Goal: Information Seeking & Learning: Learn about a topic

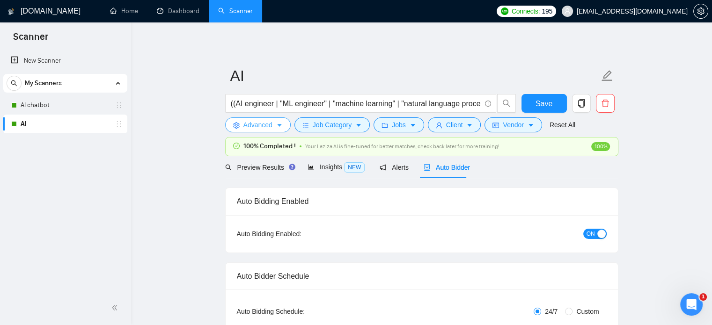
click at [272, 124] on span "Advanced" at bounding box center [257, 125] width 29 height 10
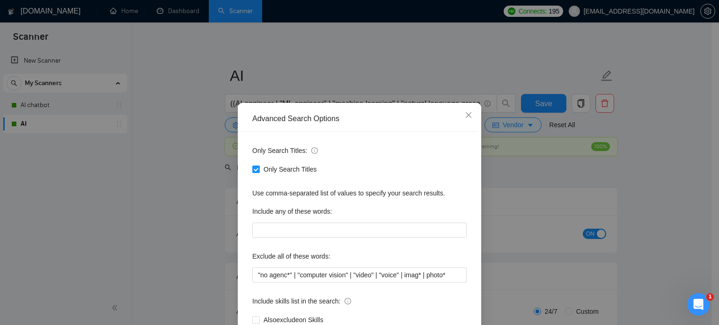
click at [670, 159] on div "Advanced Search Options Only Search Titles: Only Search Titles Use comma-separa…" at bounding box center [359, 162] width 719 height 325
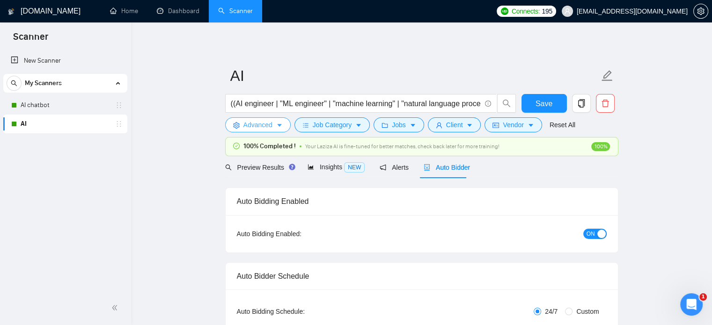
click at [248, 122] on span "Advanced" at bounding box center [257, 125] width 29 height 10
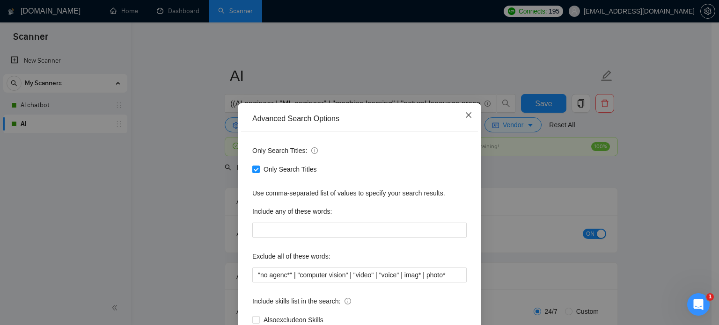
click at [466, 116] on icon "close" at bounding box center [469, 115] width 6 height 6
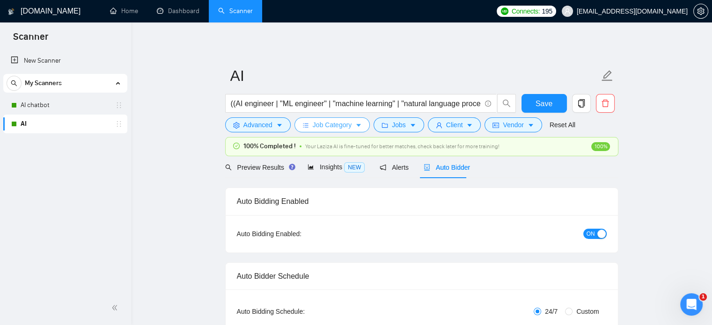
click at [358, 125] on icon "caret-down" at bounding box center [358, 125] width 7 height 7
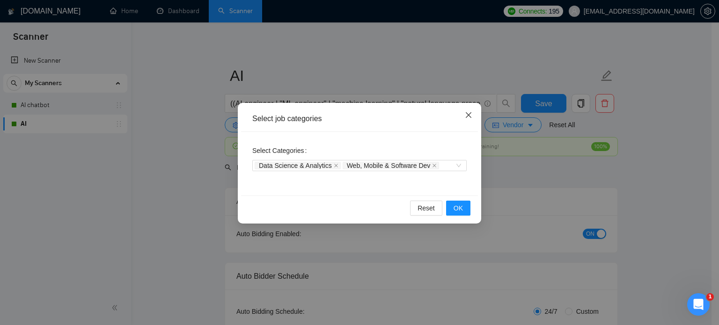
click at [466, 119] on icon "close" at bounding box center [468, 114] width 7 height 7
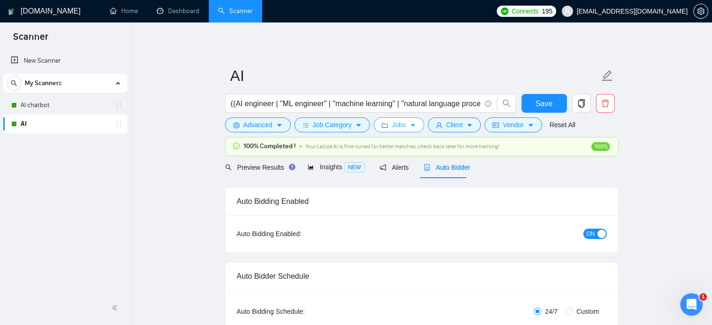
click at [411, 127] on icon "caret-down" at bounding box center [413, 125] width 7 height 7
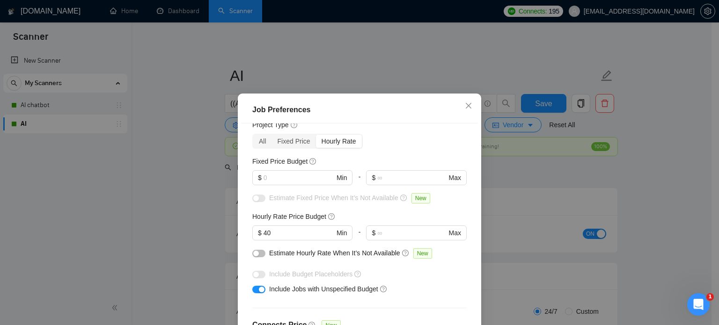
scroll to position [47, 0]
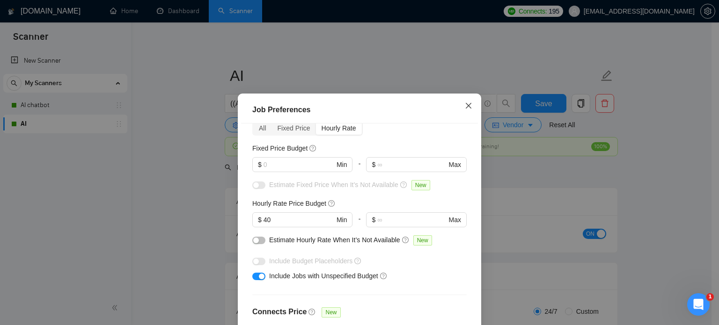
click at [466, 105] on icon "close" at bounding box center [469, 106] width 6 height 6
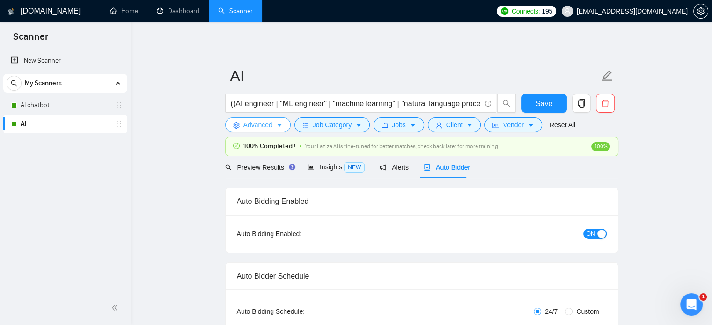
click at [256, 127] on span "Advanced" at bounding box center [257, 125] width 29 height 10
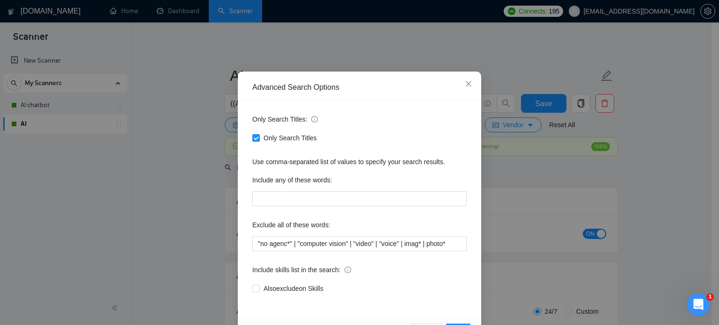
scroll to position [17, 0]
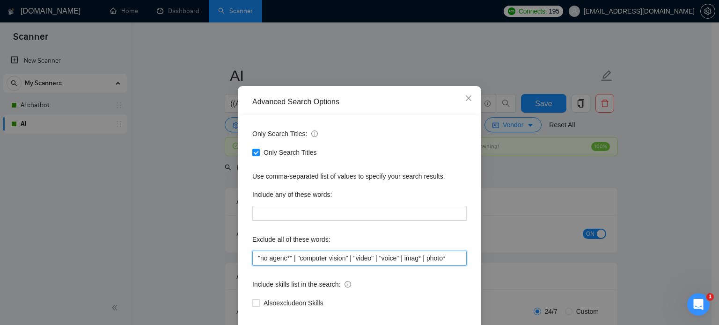
click at [286, 256] on input ""no agenc*" | "computer vision" | "video" | "voice" | imag* | photo*" at bounding box center [359, 258] width 214 height 15
type input ""no agency" | "computer vision" | "video" | "voice" | imag* | photo*"
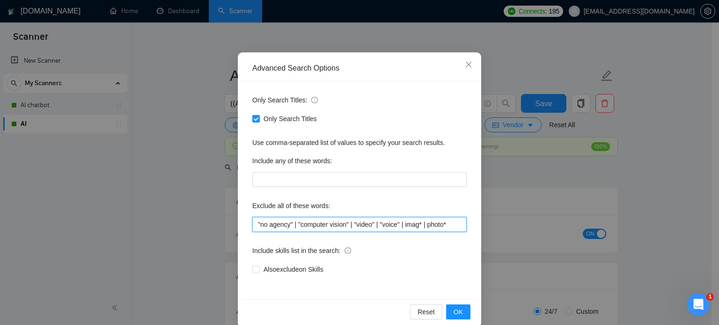
scroll to position [64, 0]
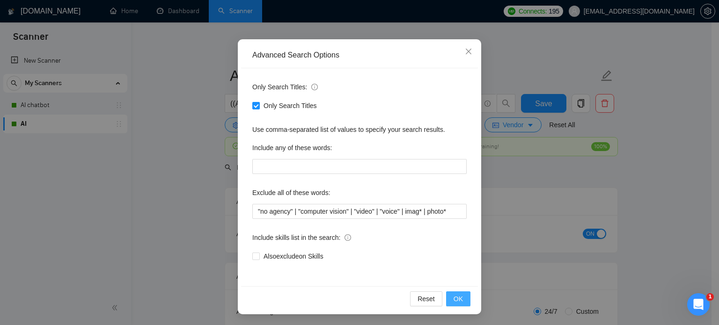
click at [454, 302] on span "OK" at bounding box center [458, 299] width 9 height 10
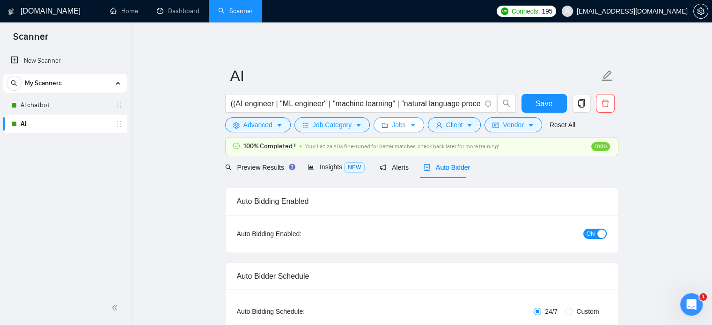
click at [410, 128] on icon "caret-down" at bounding box center [413, 125] width 7 height 7
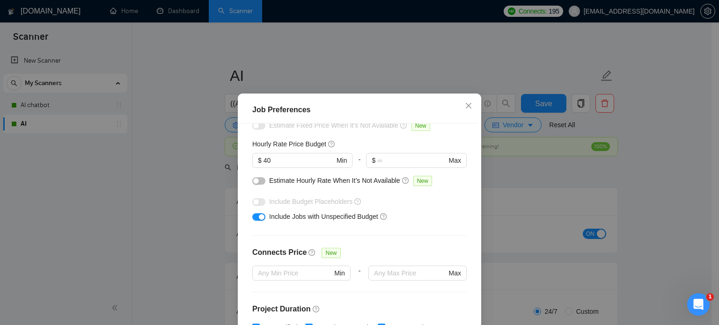
scroll to position [0, 0]
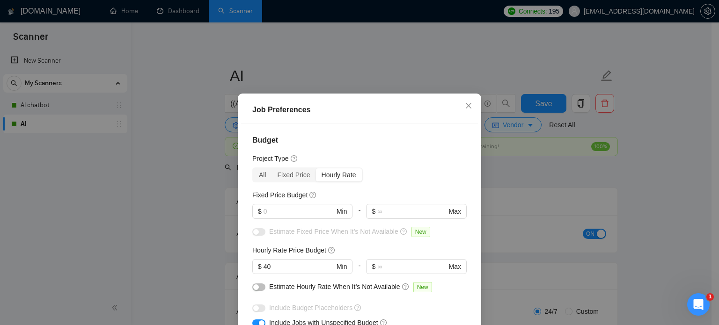
click at [658, 190] on div "Job Preferences Budget Project Type All Fixed Price Hourly Rate Fixed Price Bud…" at bounding box center [359, 162] width 719 height 325
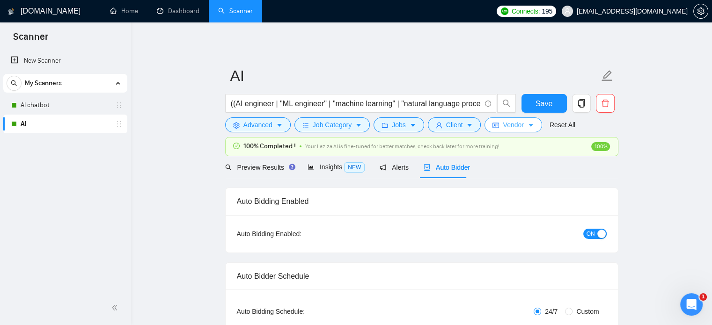
click at [509, 125] on span "Vendor" at bounding box center [513, 125] width 21 height 10
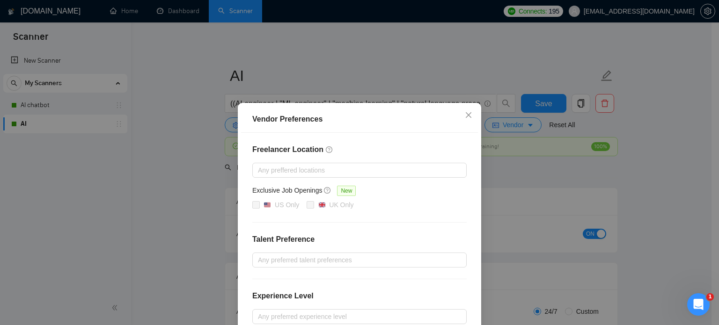
click at [661, 190] on div "Vendor Preferences Freelancer Location Any preffered locations Exclusive Job Op…" at bounding box center [359, 162] width 719 height 325
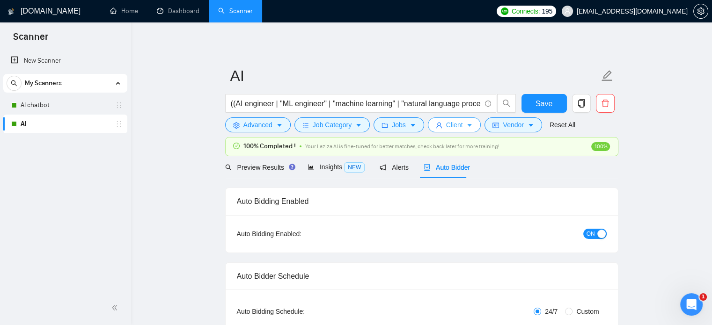
click at [453, 127] on span "Client" at bounding box center [454, 125] width 17 height 10
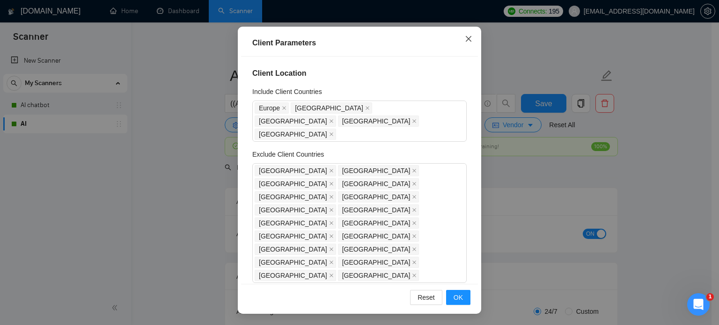
click at [468, 38] on icon "close" at bounding box center [468, 38] width 7 height 7
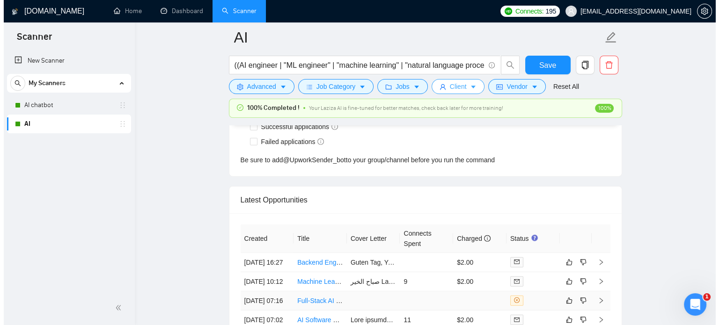
scroll to position [2482, 0]
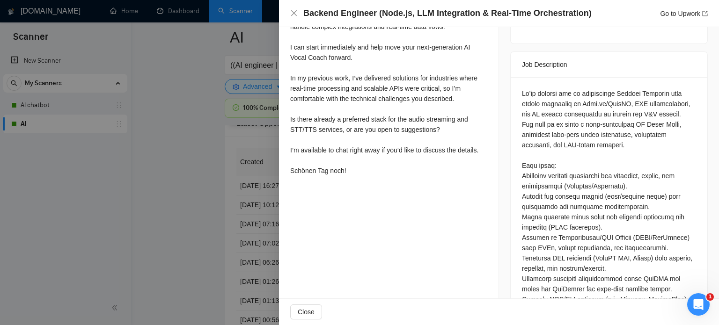
scroll to position [375, 0]
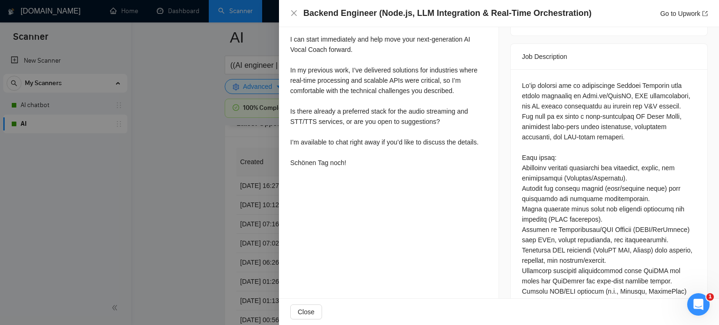
click at [206, 184] on div at bounding box center [359, 162] width 719 height 325
